Goal: Transaction & Acquisition: Purchase product/service

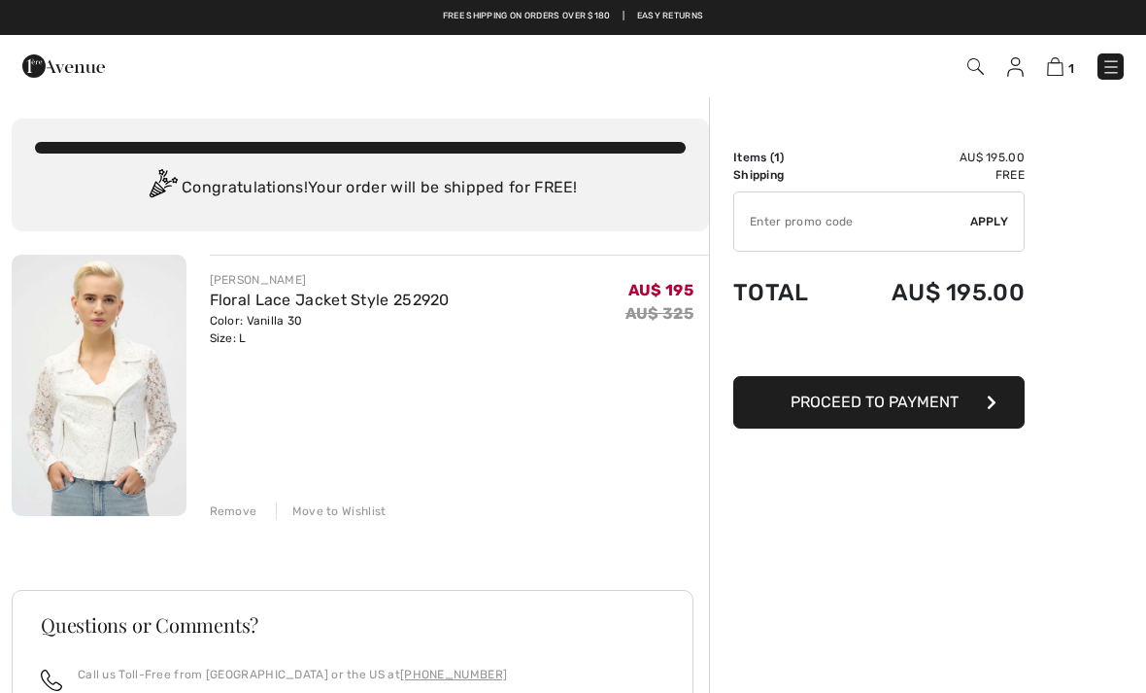
click at [868, 220] on input "TEXT" at bounding box center [852, 221] width 236 height 58
type input "EXTRA20"
click at [986, 223] on span "Apply" at bounding box center [989, 221] width 39 height 17
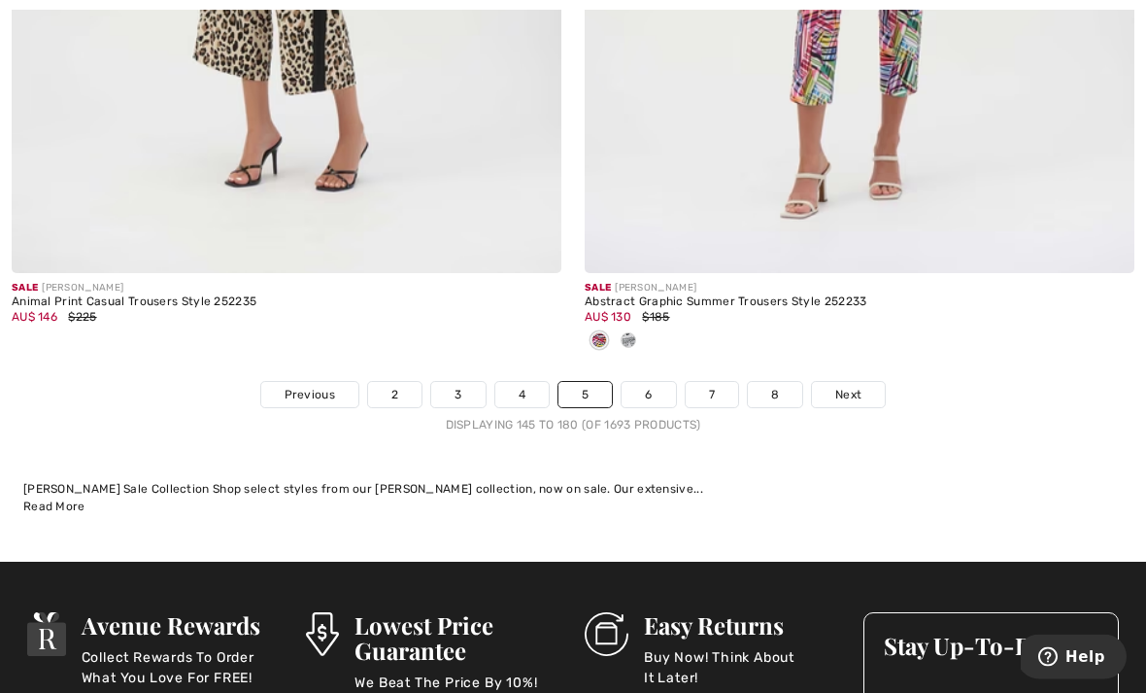
scroll to position [16764, 0]
click at [661, 390] on link "6" at bounding box center [648, 394] width 53 height 25
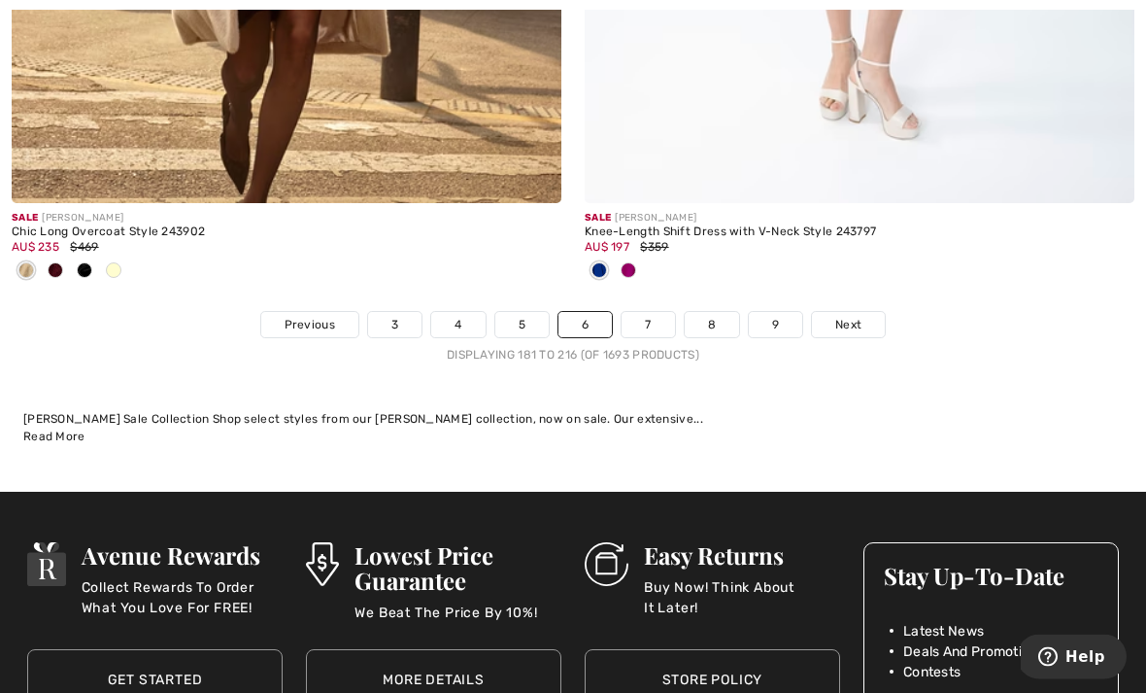
scroll to position [16898, 0]
click at [651, 320] on link "7" at bounding box center [648, 324] width 52 height 25
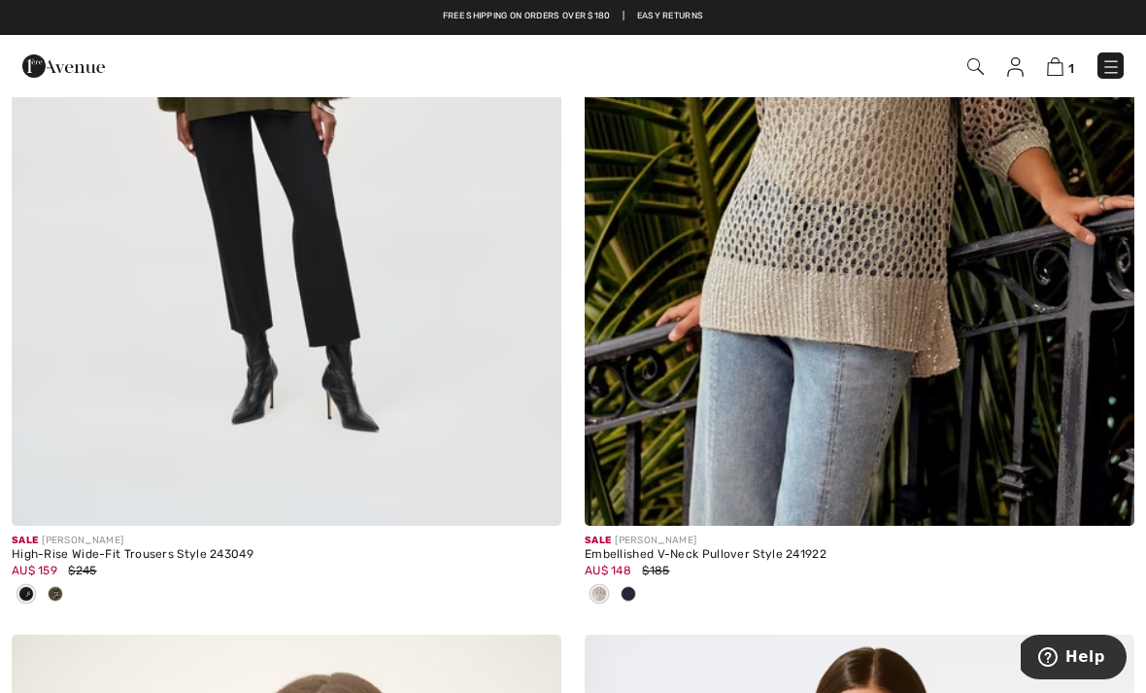
scroll to position [1478, 0]
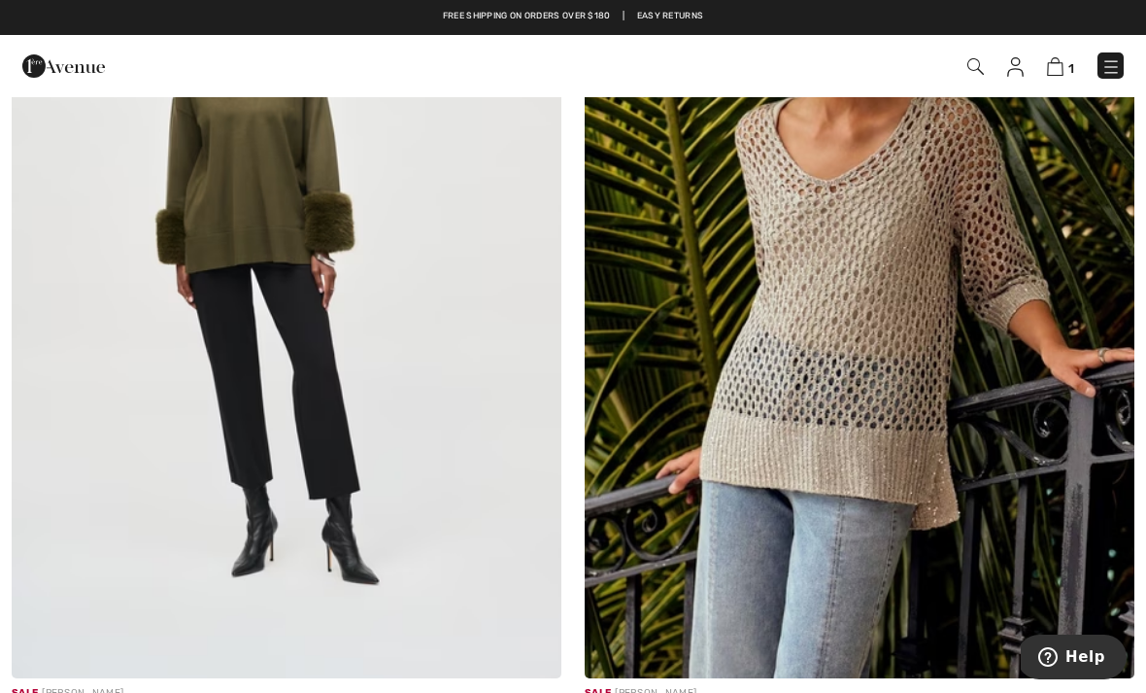
click at [864, 401] on img at bounding box center [860, 265] width 550 height 825
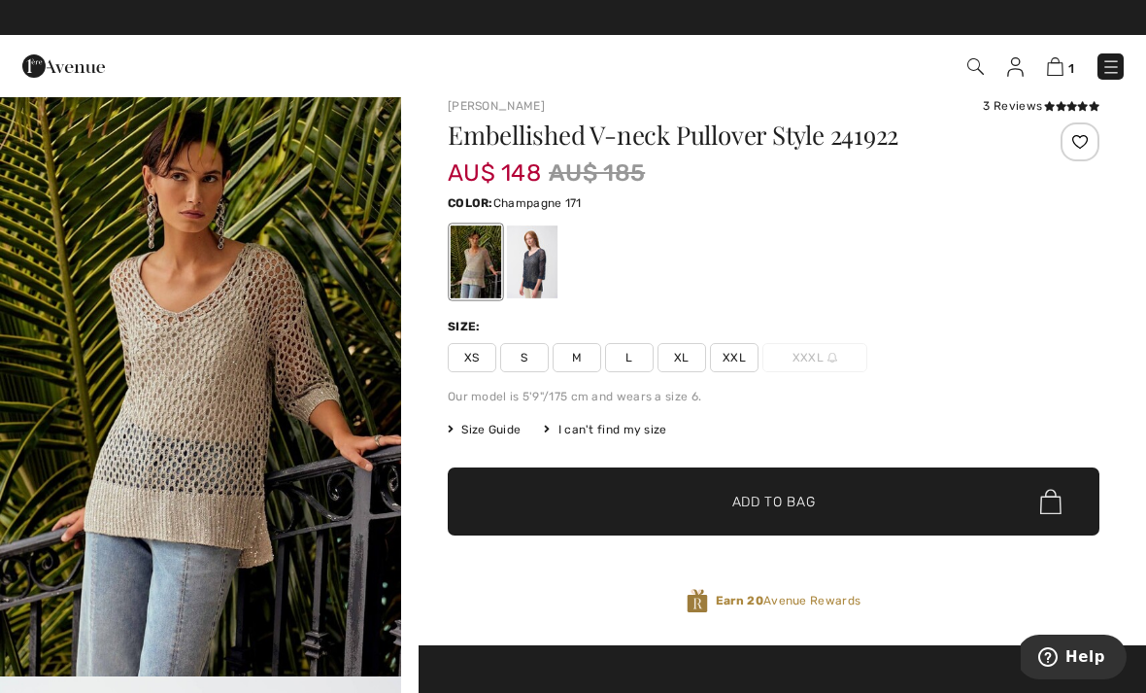
scroll to position [22, 0]
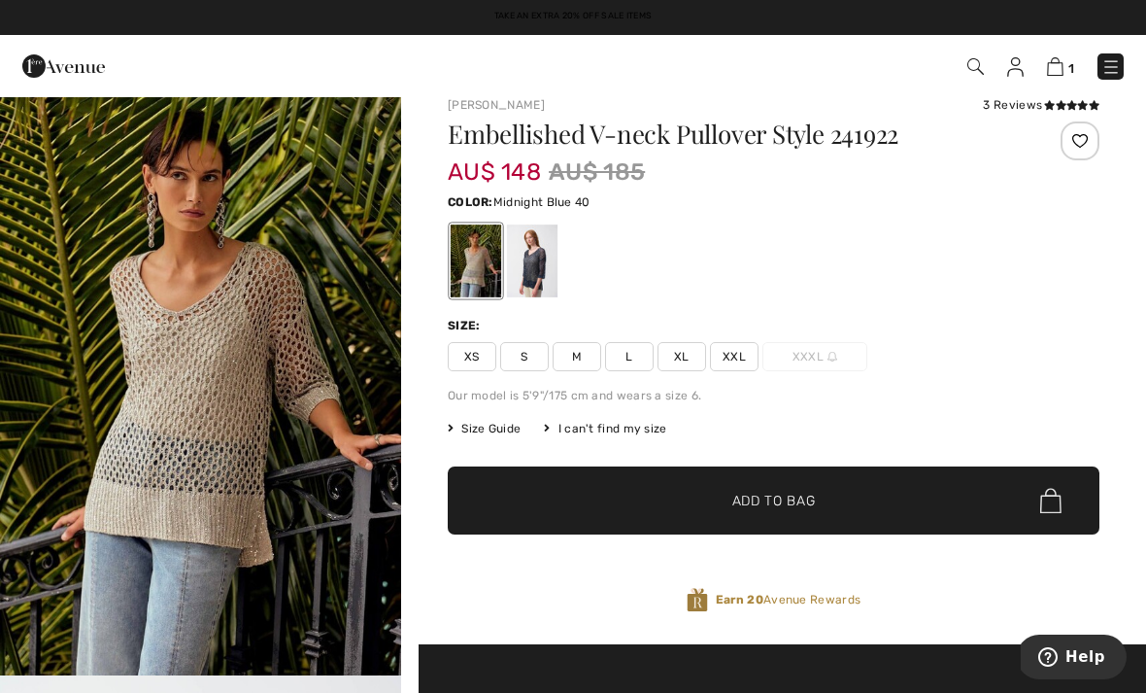
click at [539, 274] on div at bounding box center [532, 260] width 51 height 73
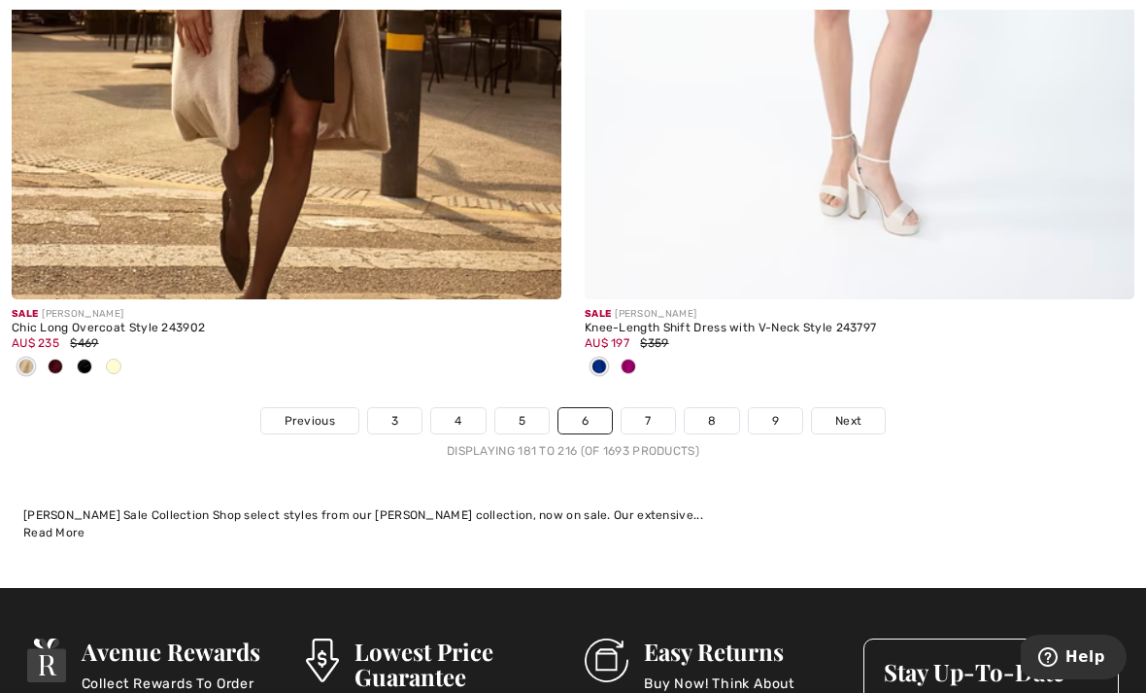
scroll to position [16856, 0]
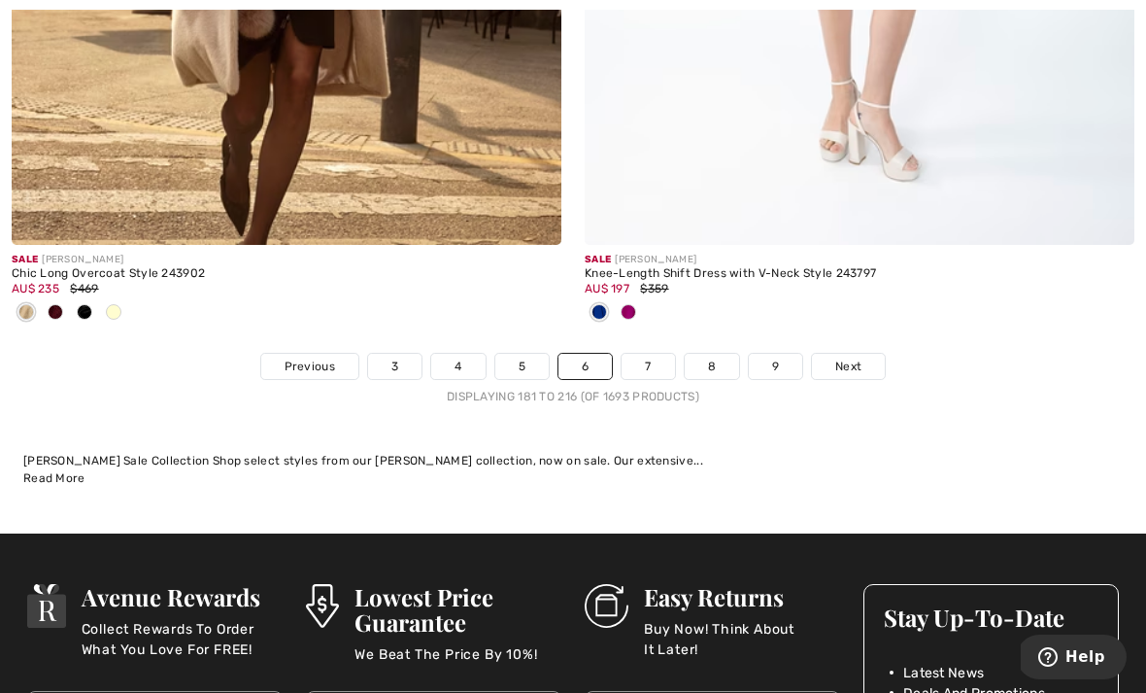
click at [654, 354] on link "7" at bounding box center [648, 366] width 52 height 25
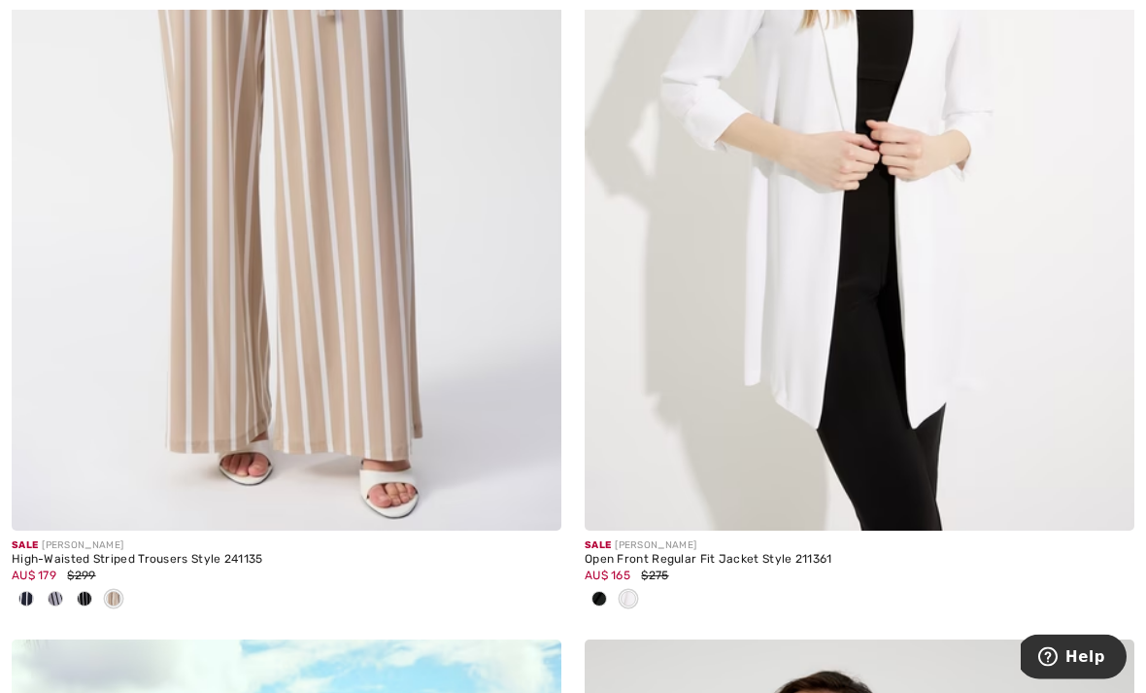
scroll to position [7340, 0]
click at [293, 172] on img at bounding box center [287, 118] width 550 height 825
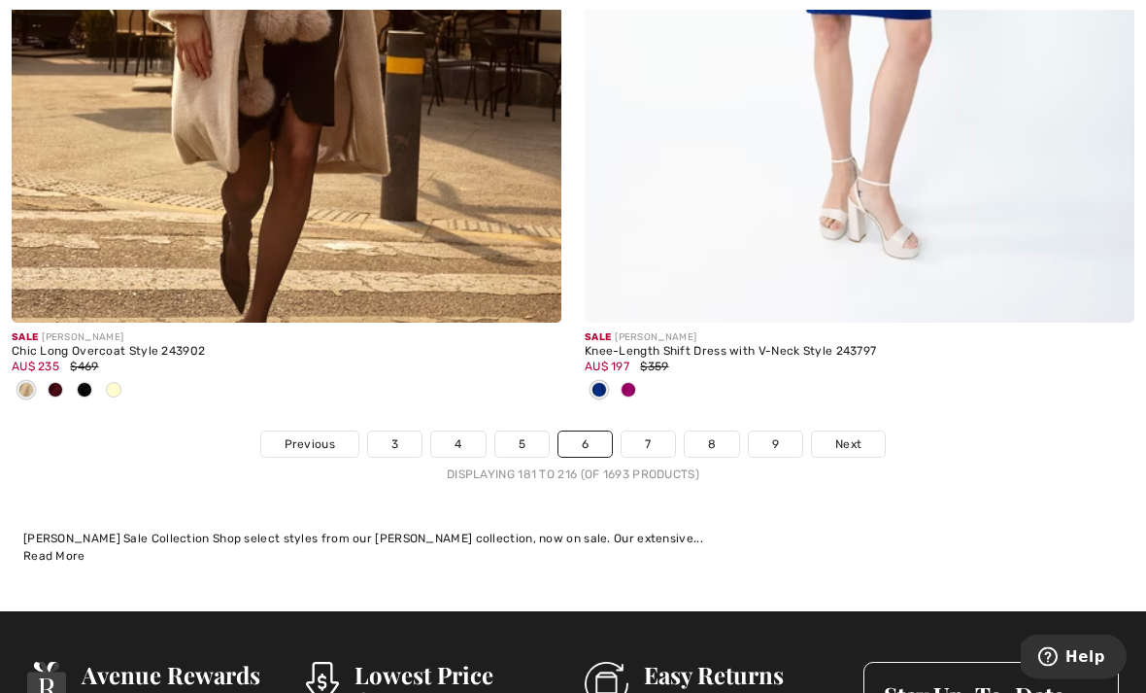
scroll to position [16779, 0]
click at [644, 431] on link "7" at bounding box center [648, 443] width 52 height 25
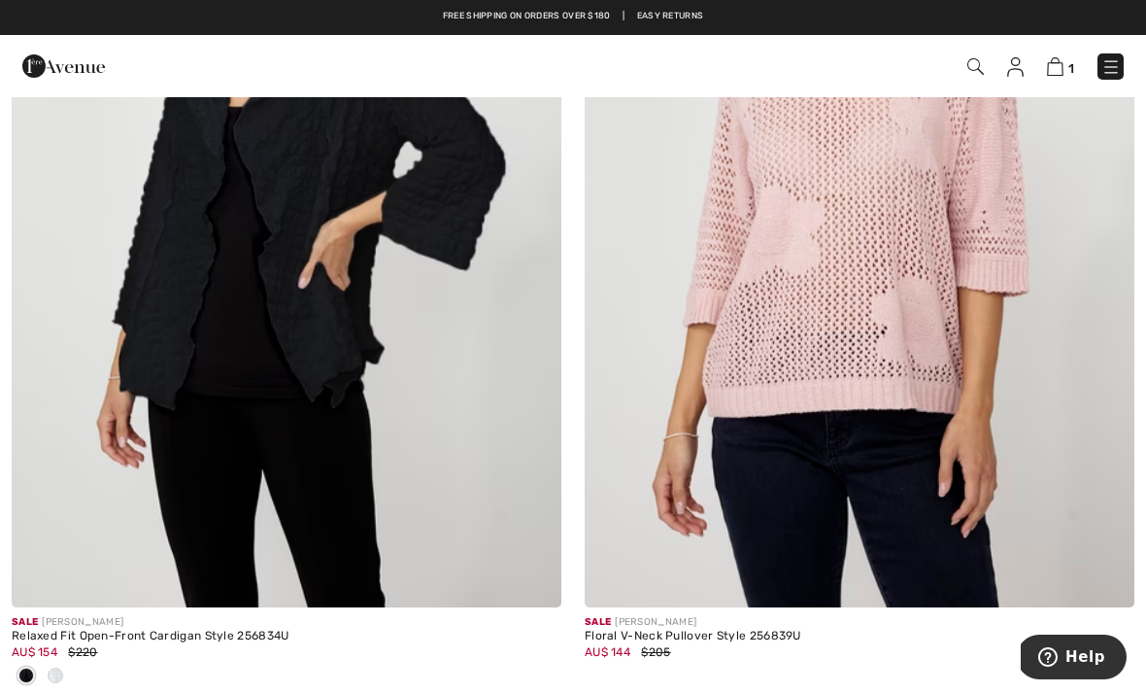
scroll to position [10962, 0]
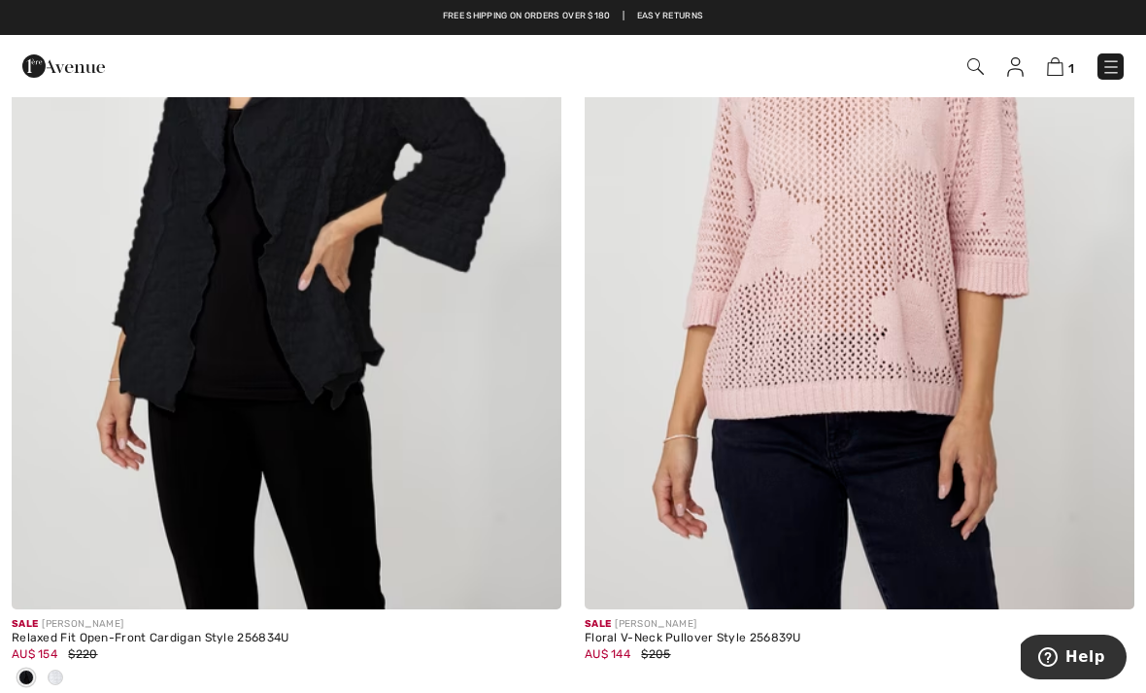
click at [886, 284] on img at bounding box center [860, 196] width 550 height 825
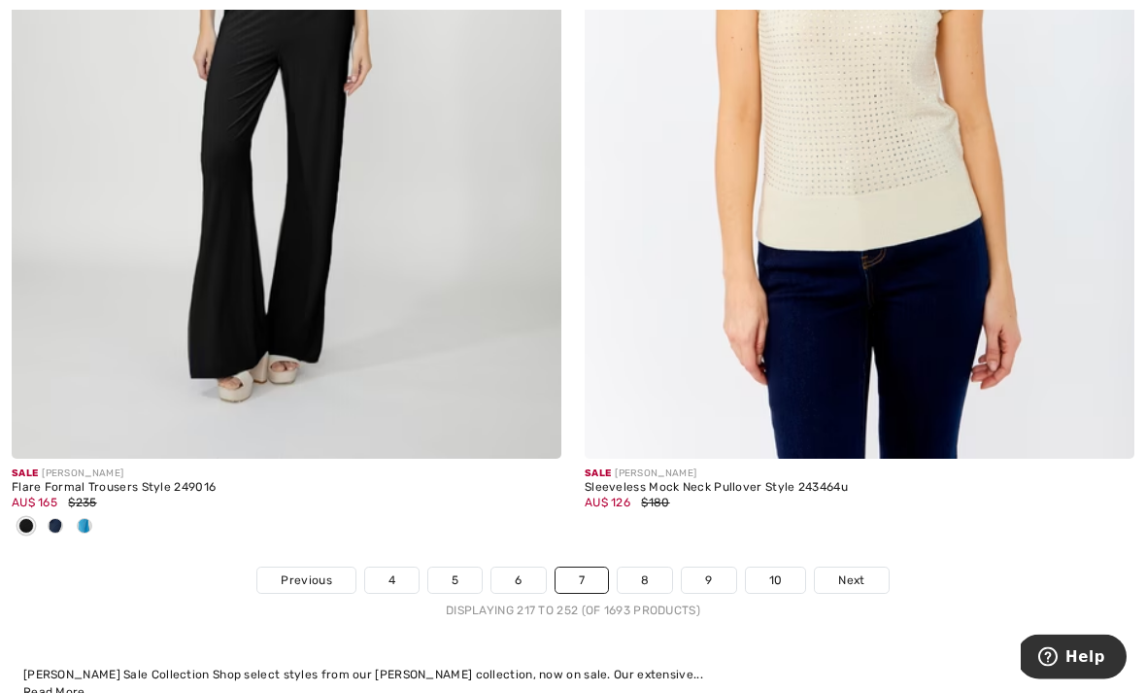
scroll to position [16771, 0]
click at [658, 567] on link "8" at bounding box center [645, 579] width 54 height 25
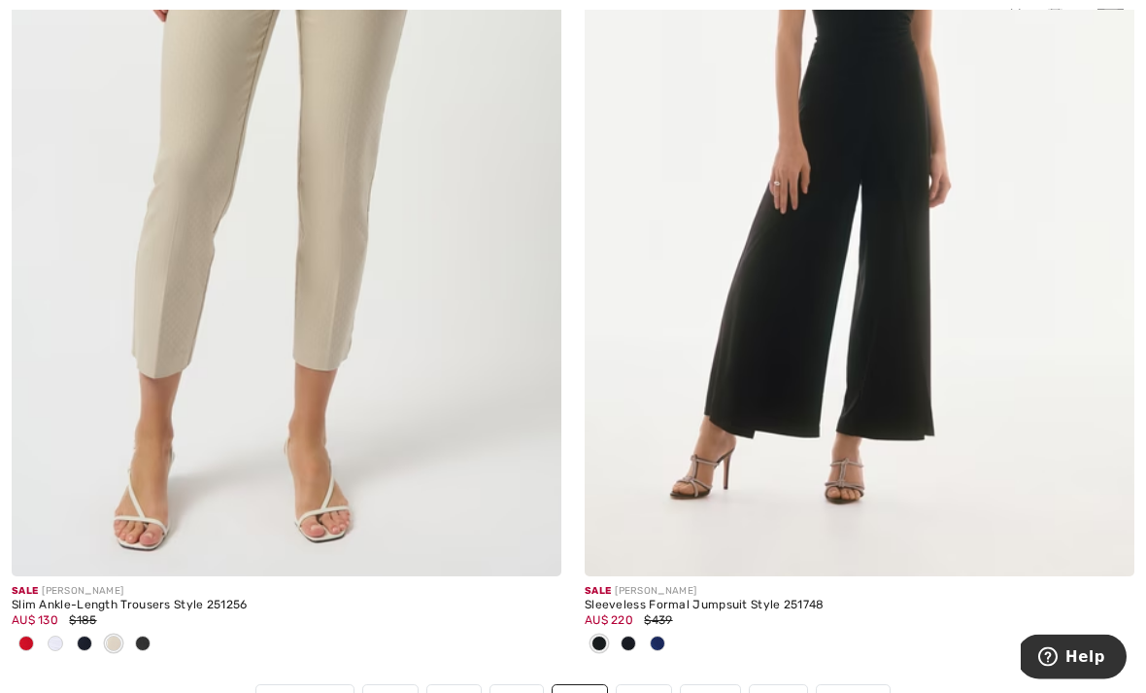
scroll to position [16878, 0]
click at [657, 691] on link "9" at bounding box center [643, 697] width 53 height 25
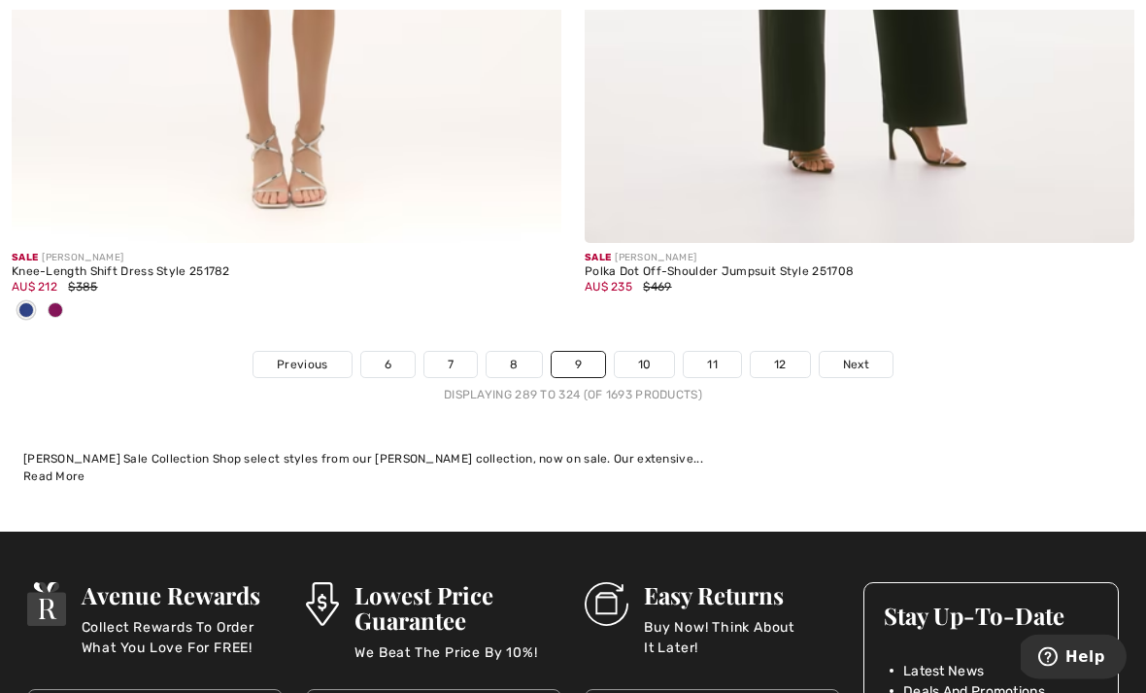
scroll to position [17179, 0]
click at [659, 352] on link "10" at bounding box center [645, 364] width 60 height 25
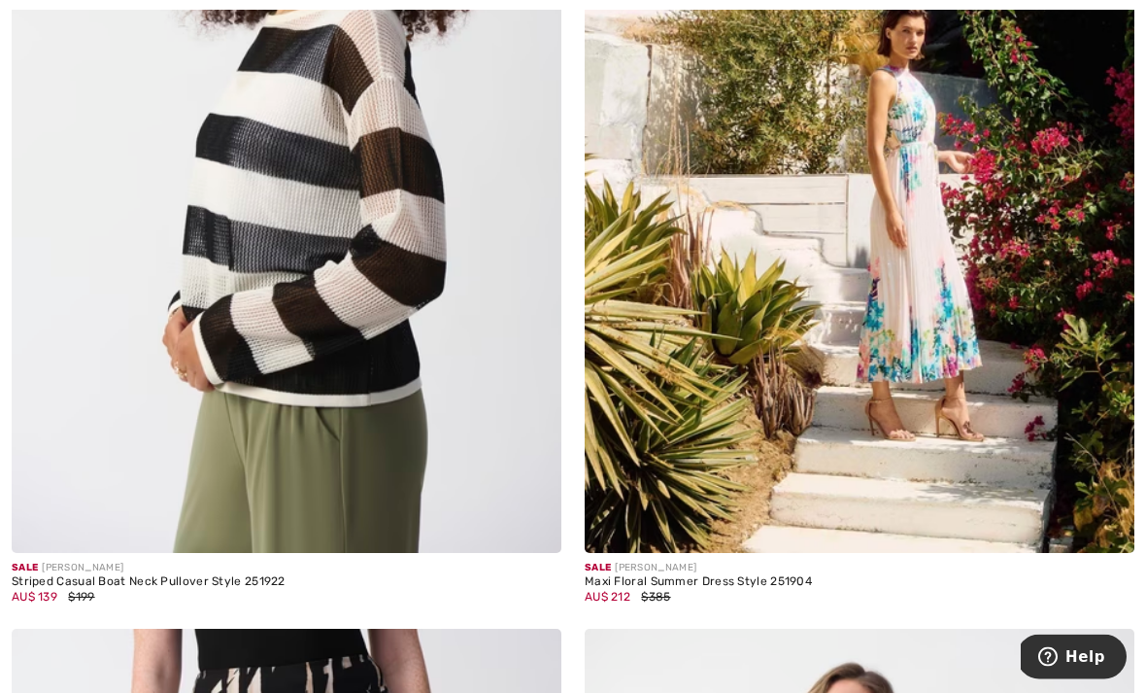
scroll to position [9186, 0]
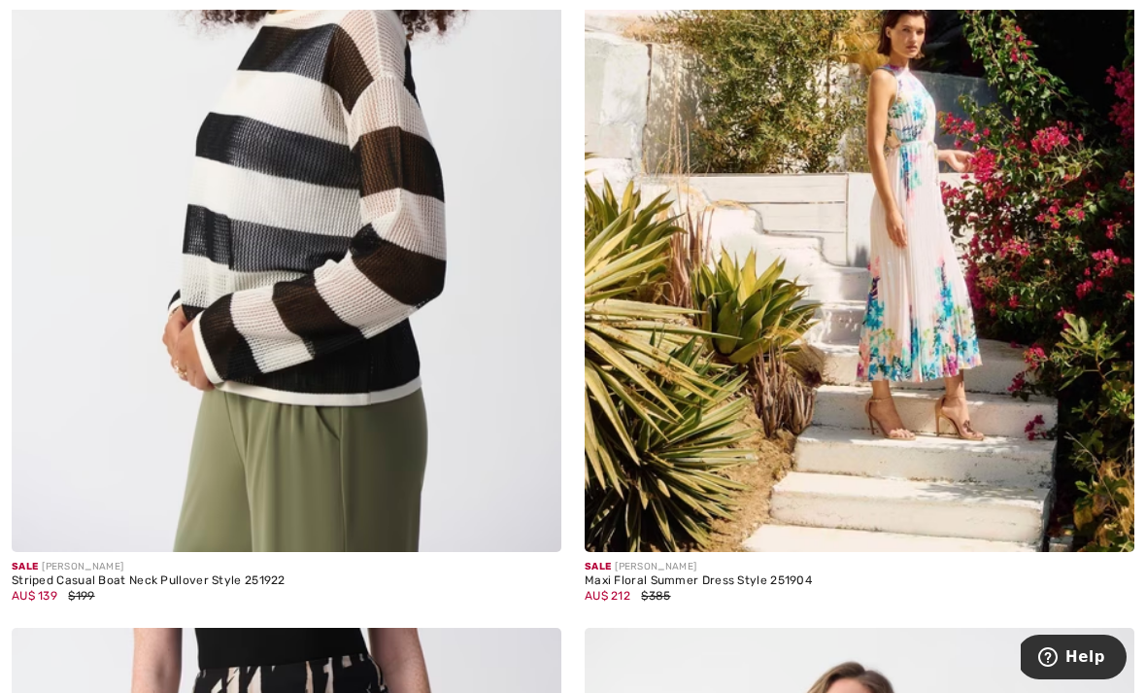
click at [341, 226] on img at bounding box center [287, 139] width 550 height 825
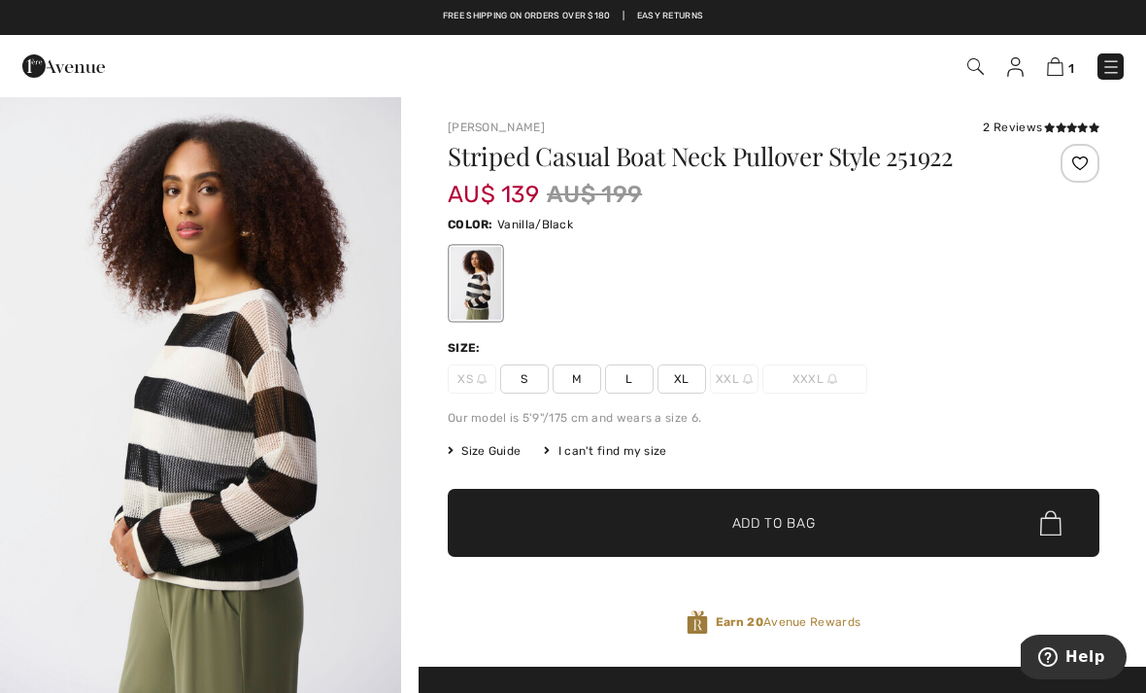
click at [646, 389] on span "L" at bounding box center [629, 378] width 49 height 29
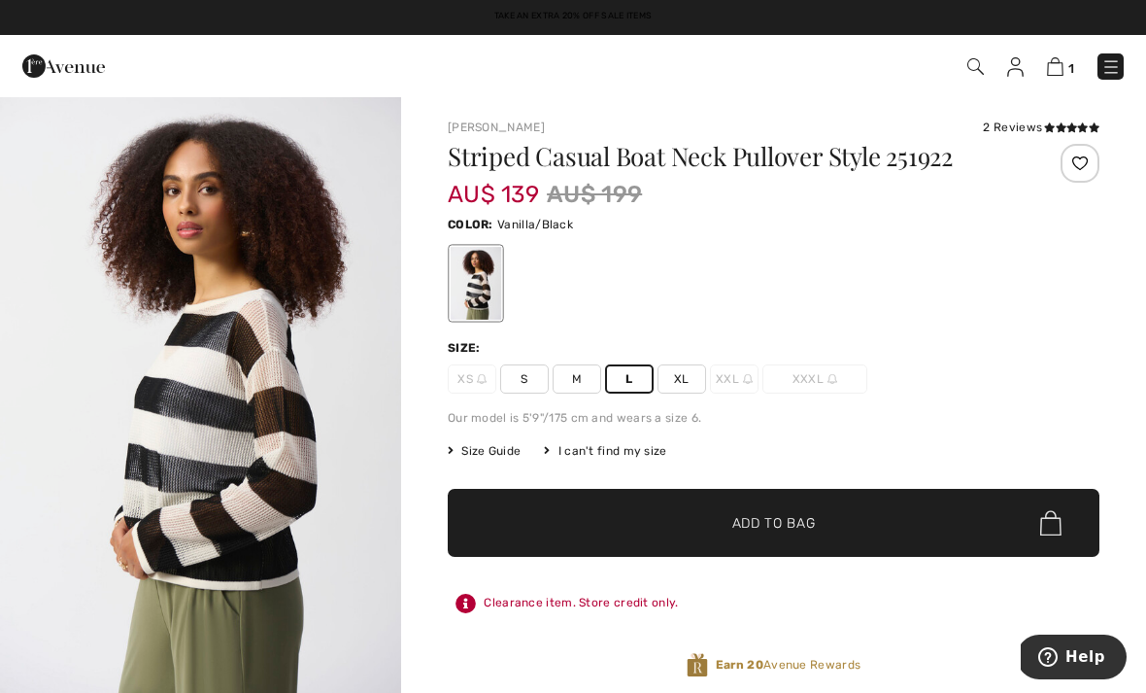
click at [853, 515] on span "✔ Added to Bag Add to Bag" at bounding box center [774, 523] width 652 height 68
click at [638, 378] on span "L" at bounding box center [629, 378] width 49 height 29
click at [688, 375] on span "XL" at bounding box center [682, 378] width 49 height 29
click at [638, 381] on span "L" at bounding box center [629, 378] width 49 height 29
click at [496, 452] on span "Size Guide" at bounding box center [484, 450] width 73 height 17
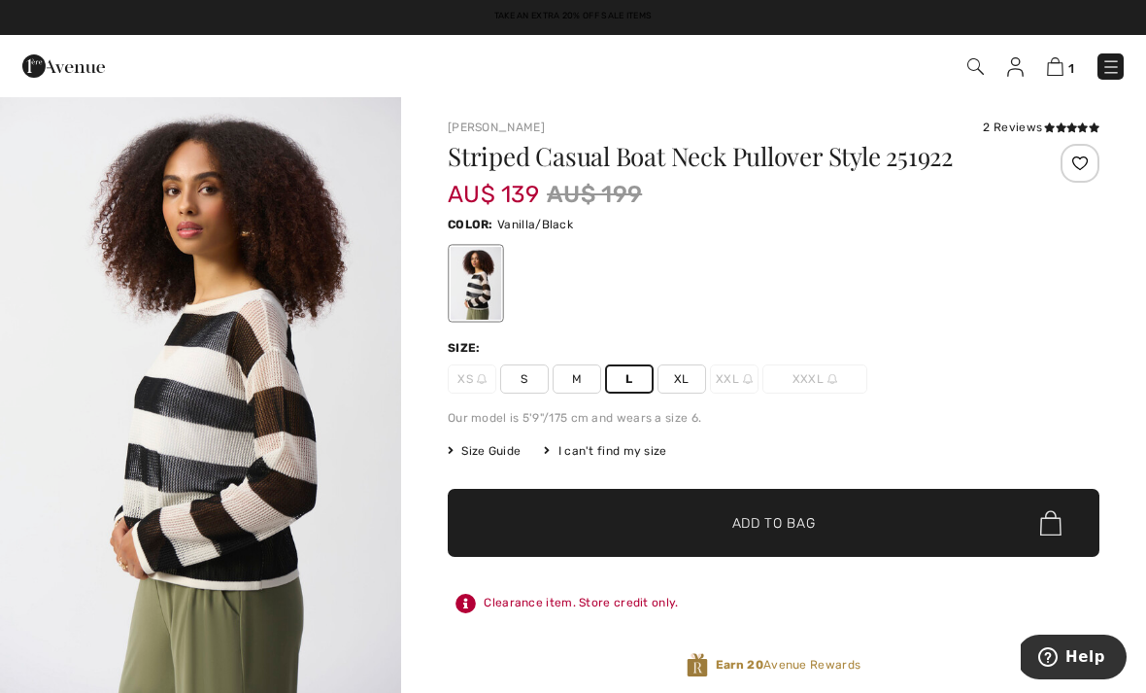
click at [644, 379] on span "L" at bounding box center [629, 378] width 49 height 29
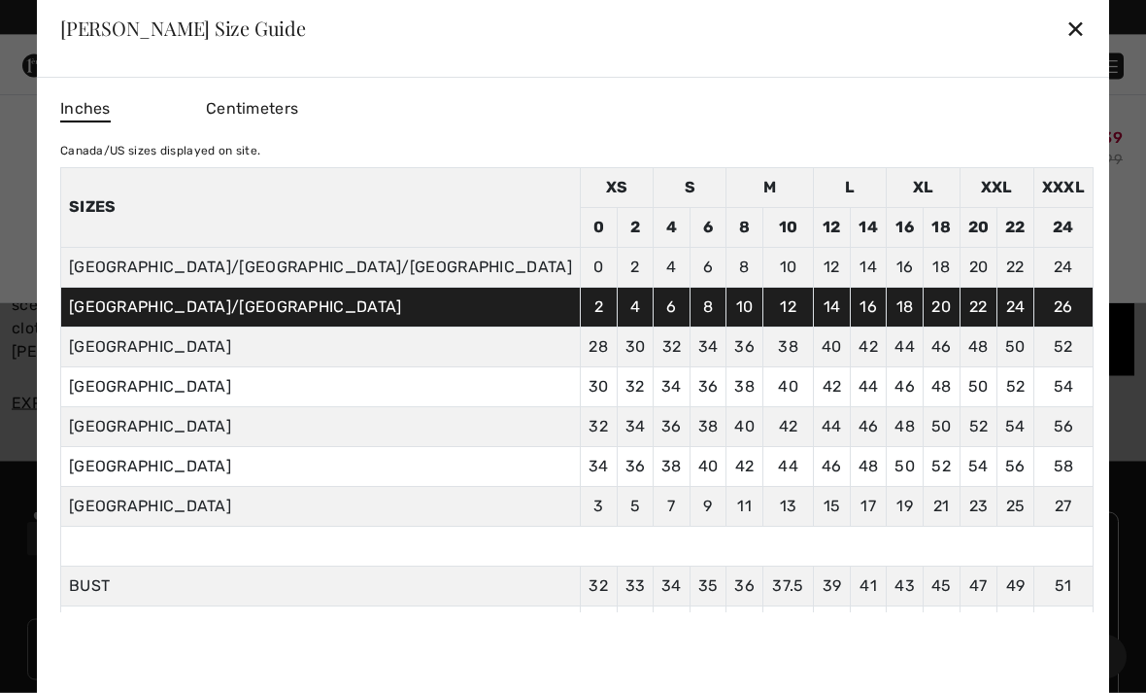
scroll to position [3963, 0]
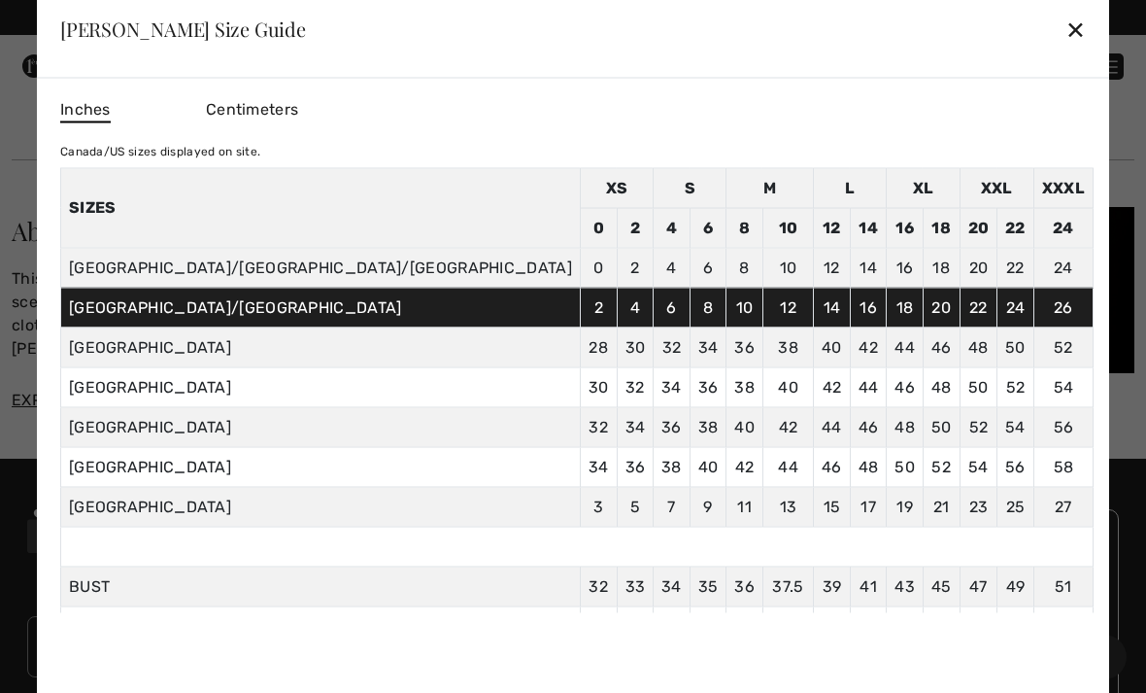
click at [892, 45] on div "Joseph Ribkoff Size Guide ✕" at bounding box center [573, 29] width 1072 height 97
click at [1066, 50] on div "✕" at bounding box center [1076, 29] width 20 height 41
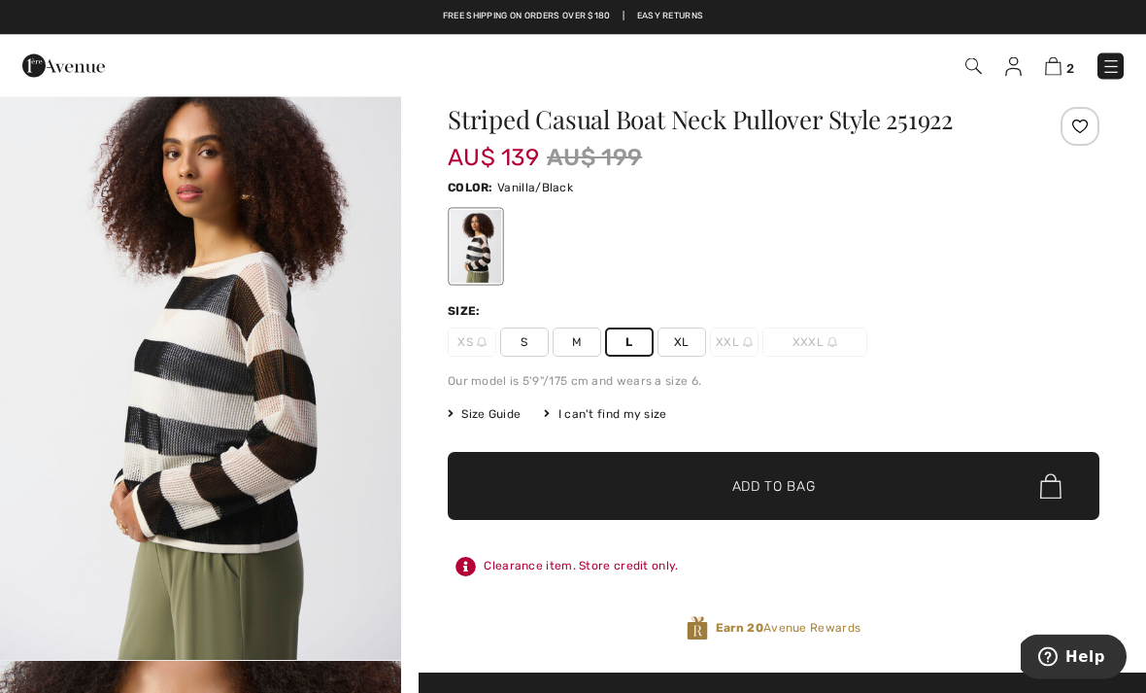
scroll to position [39, 0]
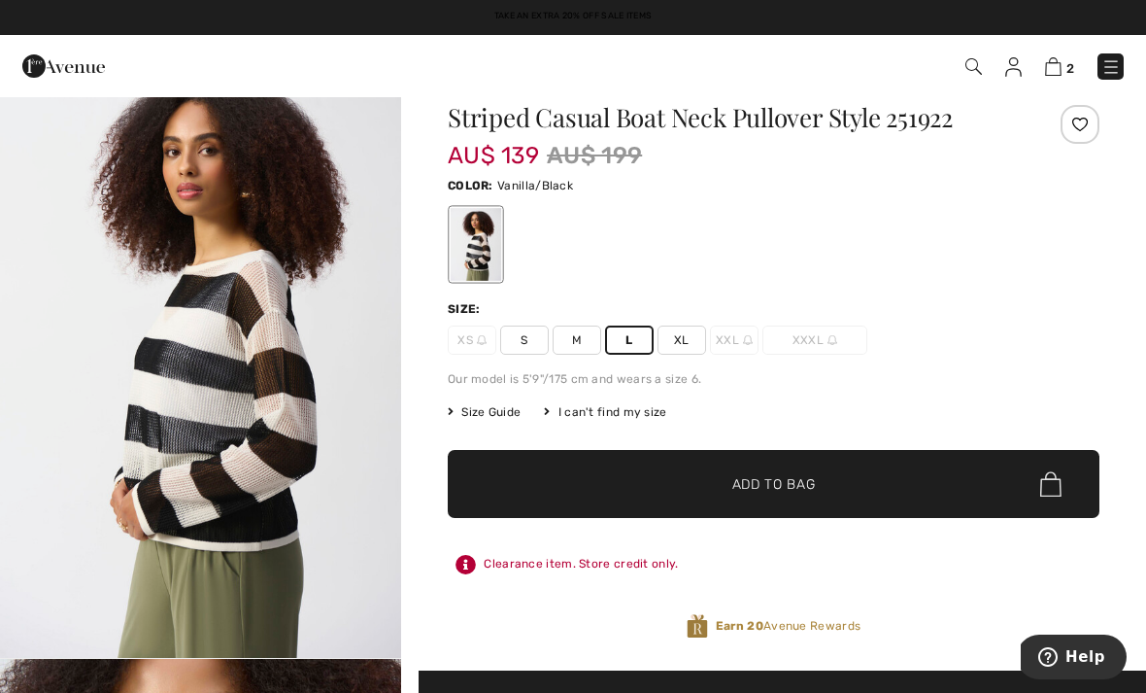
click at [773, 498] on span "✔ Added to Bag Add to Bag" at bounding box center [774, 484] width 652 height 68
click at [1060, 62] on img at bounding box center [1053, 66] width 17 height 18
click at [1061, 67] on img at bounding box center [1053, 66] width 17 height 18
